Goal: Find specific page/section: Find specific page/section

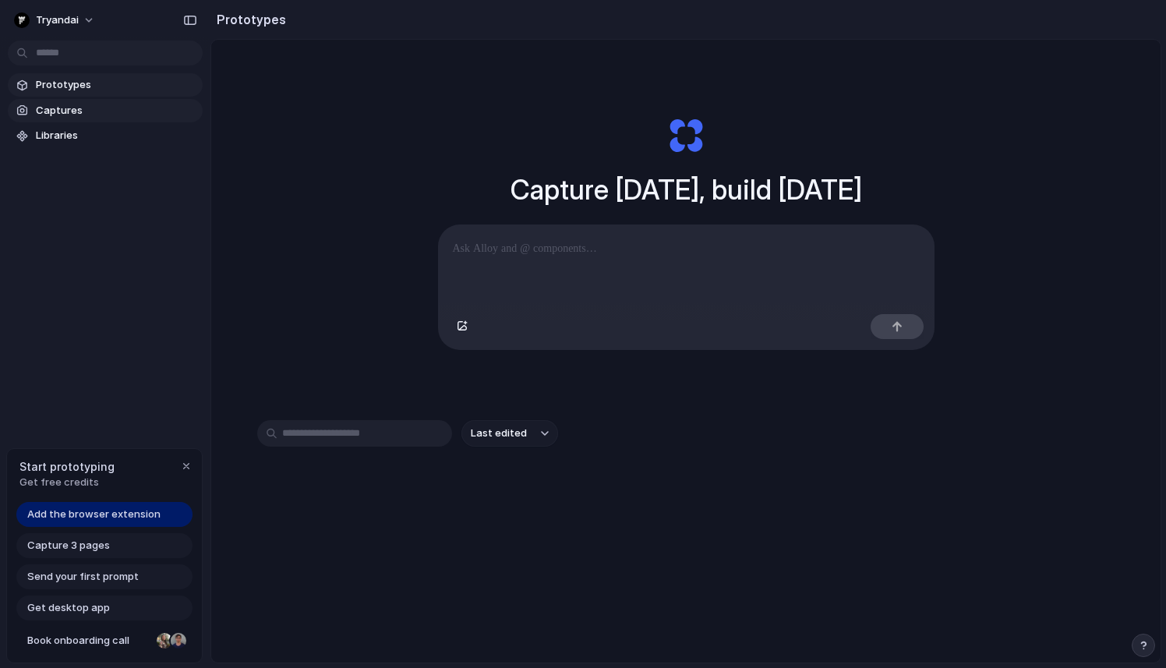
click at [150, 109] on span "Captures" at bounding box center [116, 111] width 161 height 16
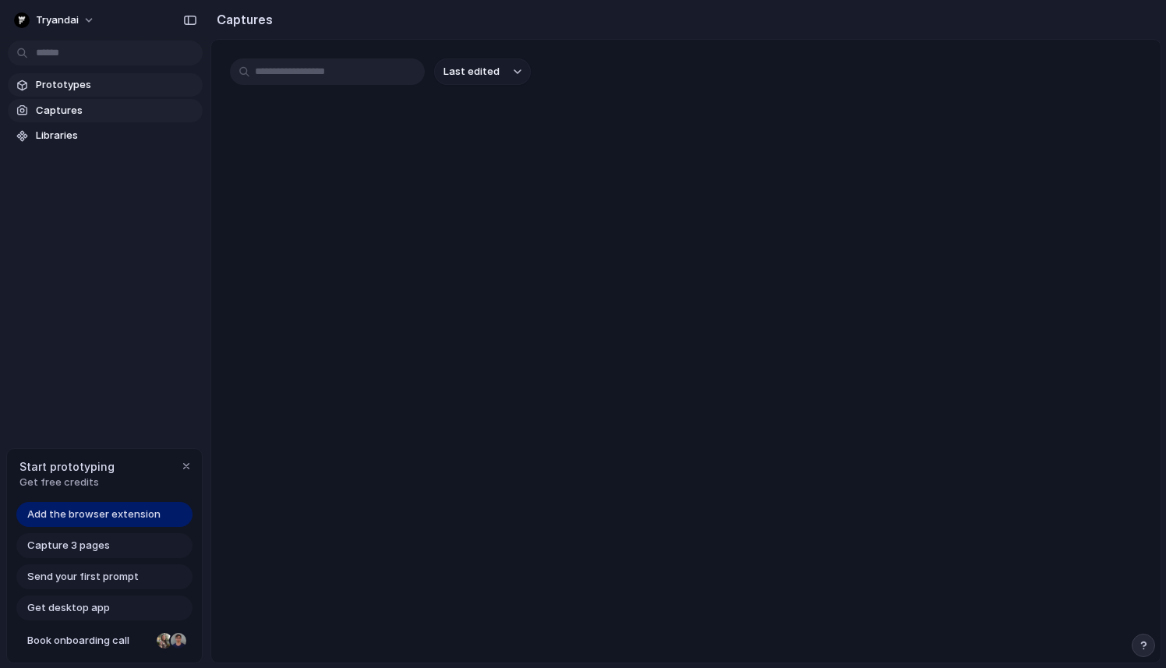
click at [149, 81] on span "Prototypes" at bounding box center [116, 85] width 161 height 16
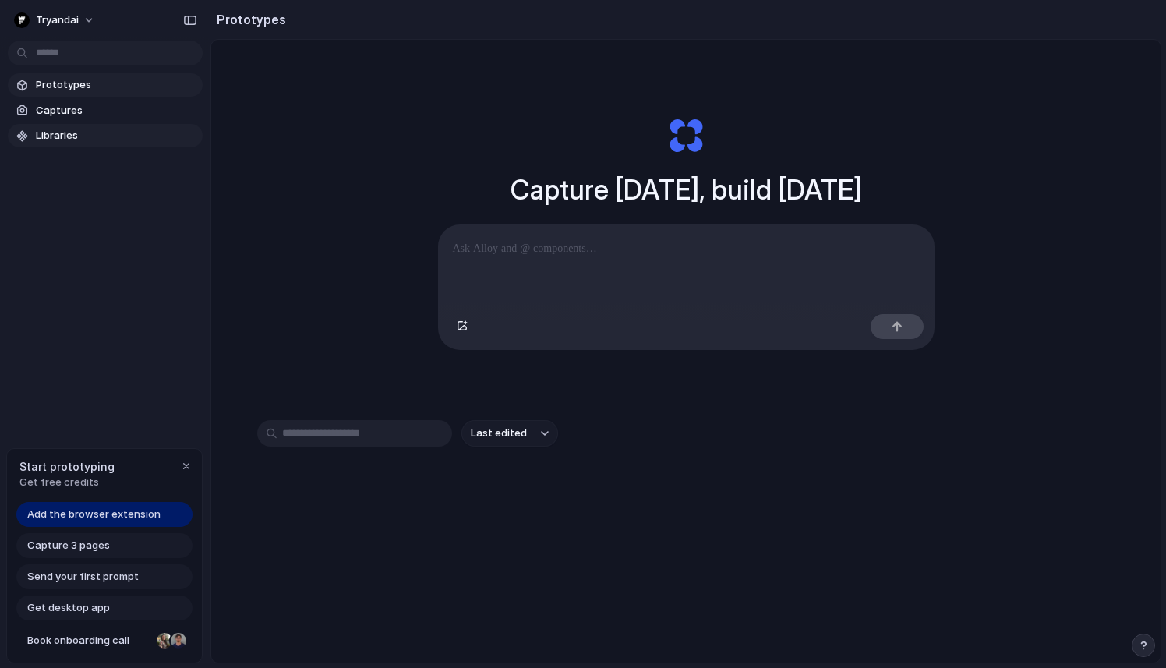
click at [126, 134] on span "Libraries" at bounding box center [116, 136] width 161 height 16
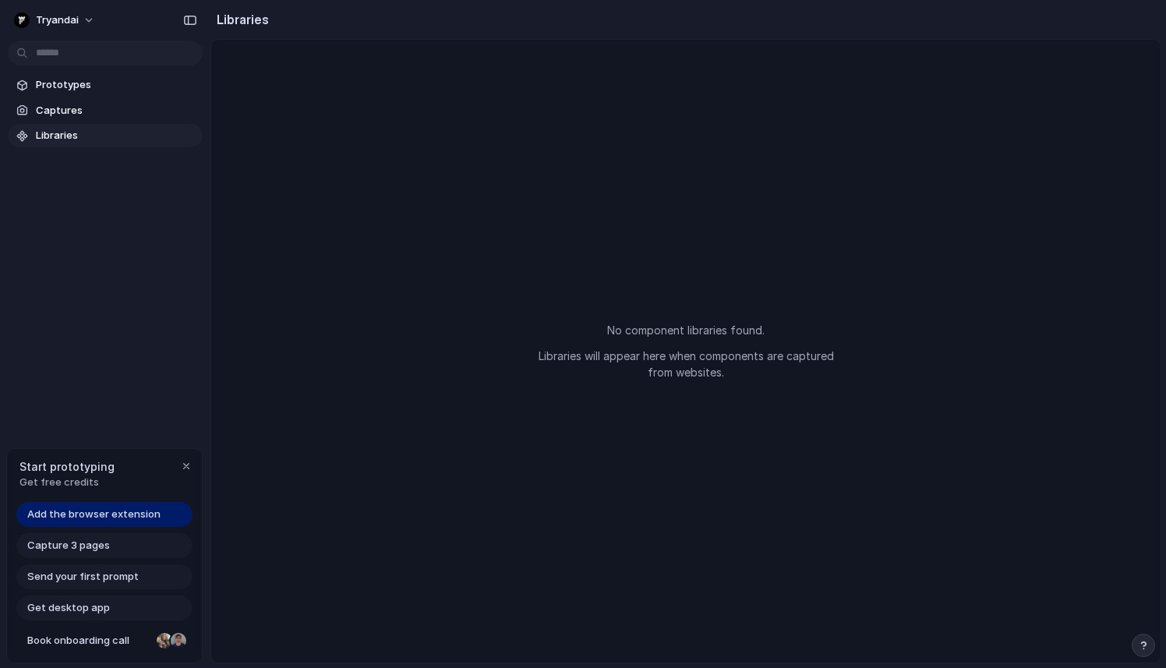
click at [122, 391] on div "tryandai Prototypes Captures Libraries Start prototyping Get free credits Add t…" at bounding box center [105, 334] width 210 height 668
click at [80, 22] on button "tryandai" at bounding box center [55, 20] width 95 height 25
click at [80, 78] on span "Prototypes" at bounding box center [116, 85] width 161 height 16
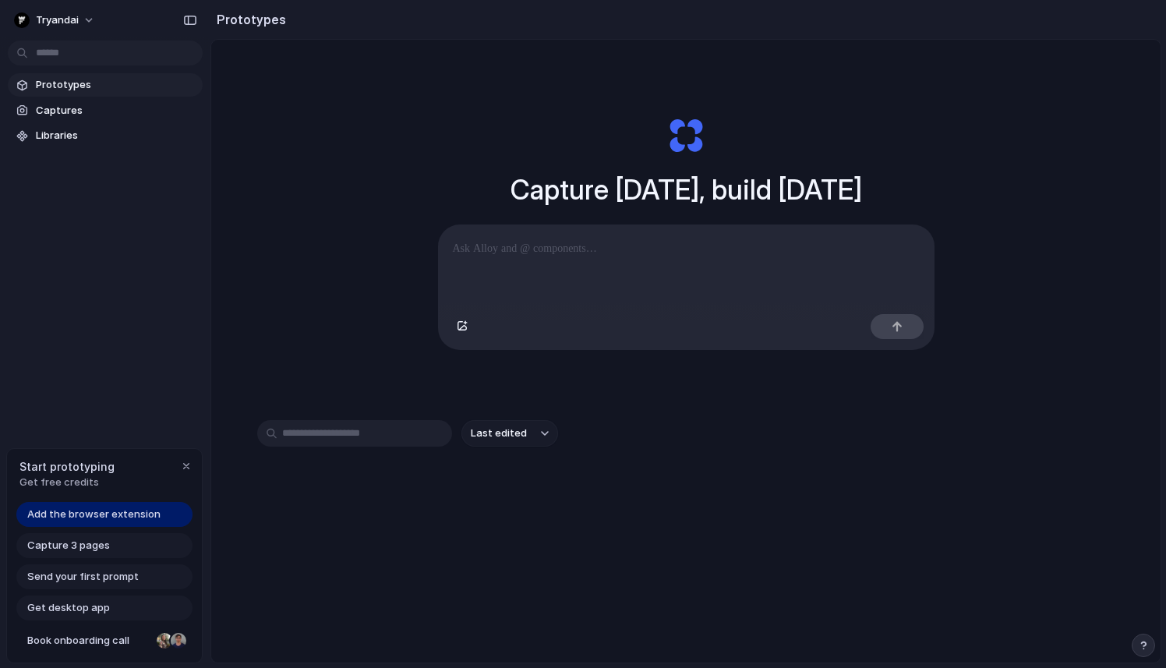
click at [558, 253] on p at bounding box center [686, 248] width 467 height 19
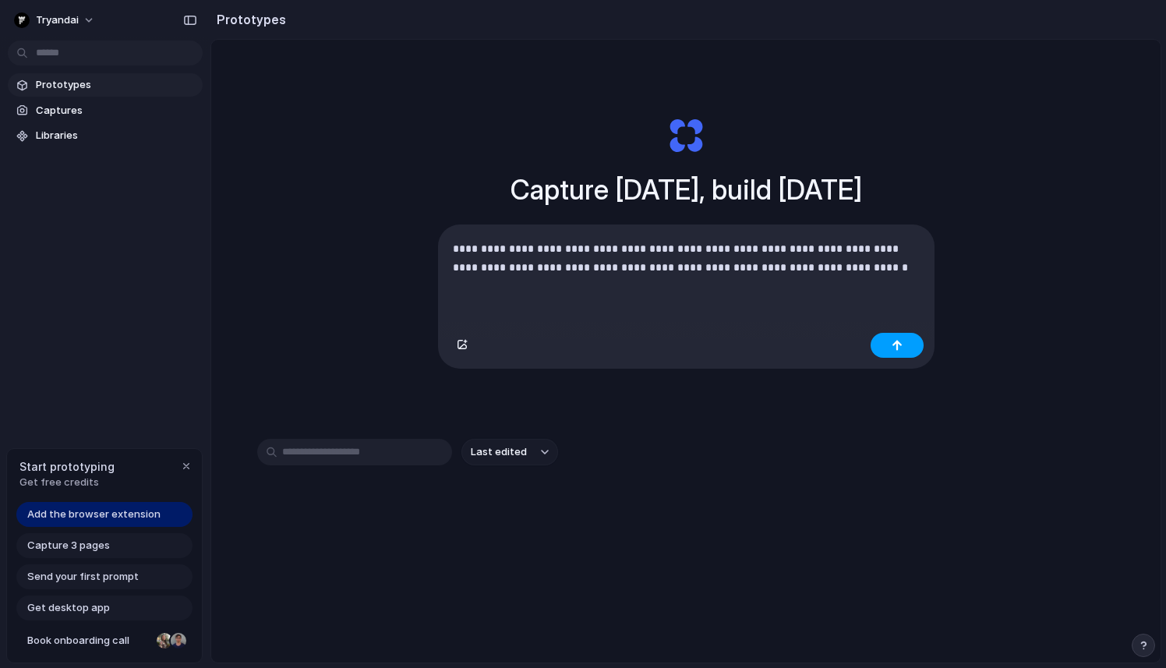
click at [901, 341] on div "button" at bounding box center [897, 345] width 11 height 11
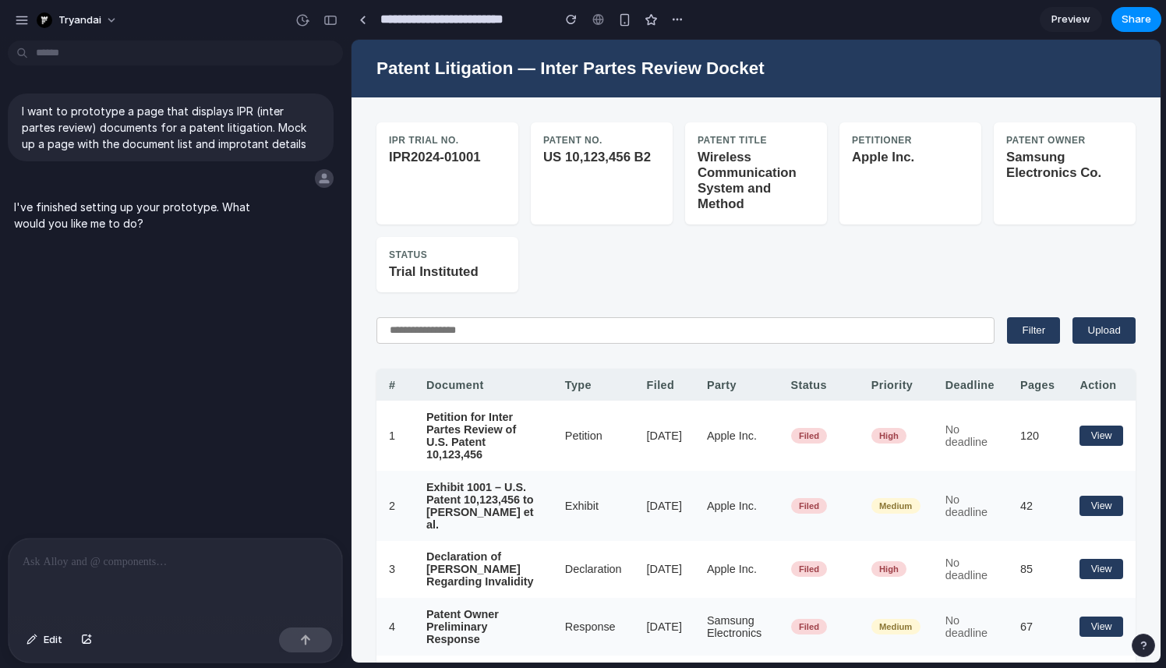
click at [467, 174] on article "IPR TRIAL NO. IPR2024-01001" at bounding box center [448, 173] width 142 height 102
click at [461, 259] on article "STATUS Trial Instituted" at bounding box center [448, 264] width 142 height 55
click at [545, 233] on section "IPR TRIAL NO. IPR2024-01001 PATENT NO. US 10,123,456 B2 PATENT TITLE Wireless C…" at bounding box center [756, 207] width 759 height 170
click at [568, 211] on article "PATENT NO. US 10,123,456 B2" at bounding box center [602, 173] width 142 height 102
drag, startPoint x: 838, startPoint y: 200, endPoint x: 688, endPoint y: 125, distance: 168.4
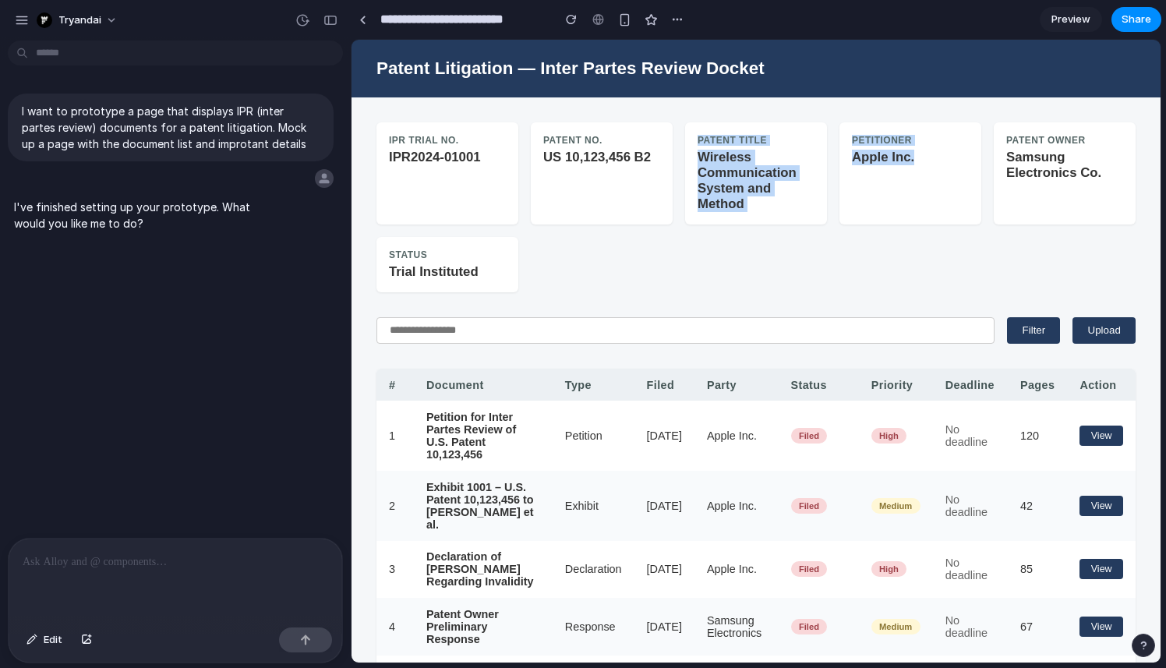
click at [688, 125] on section "IPR TRIAL NO. IPR2024-01001 PATENT NO. US 10,123,456 B2 PATENT TITLE Wireless C…" at bounding box center [756, 207] width 759 height 170
click at [688, 125] on article "PATENT TITLE Wireless Communication System and Method" at bounding box center [756, 173] width 142 height 102
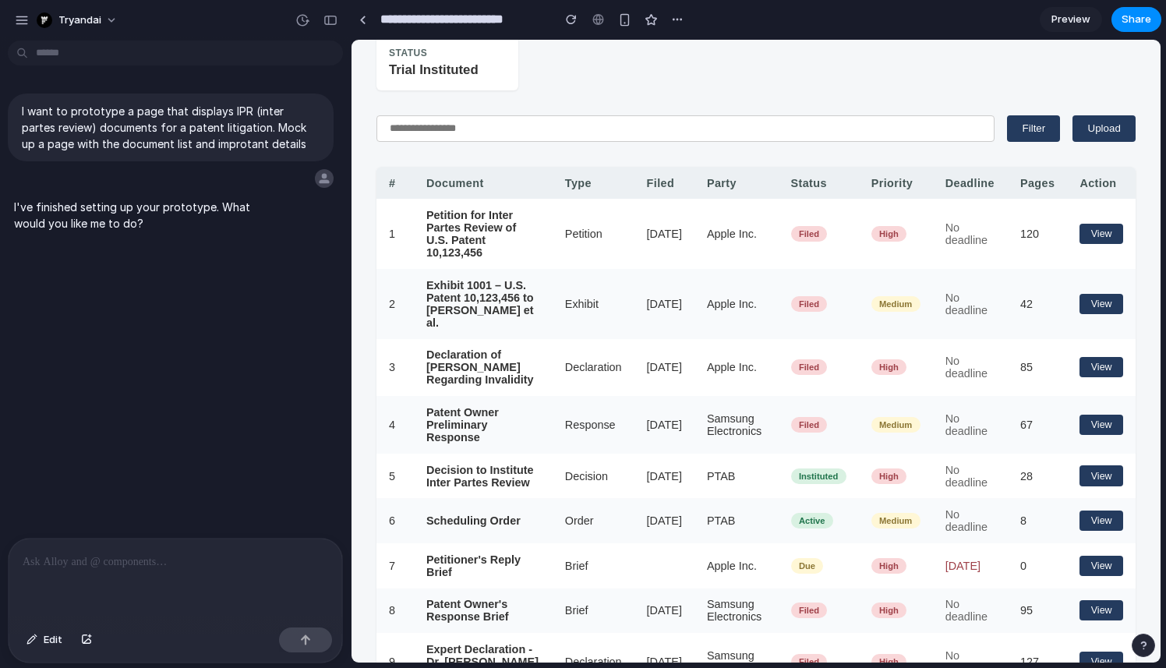
scroll to position [290, 0]
